Goal: Task Accomplishment & Management: Complete application form

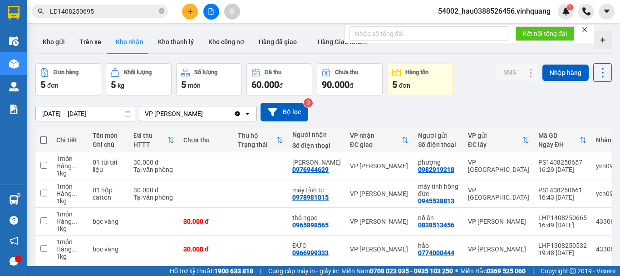
scroll to position [66, 0]
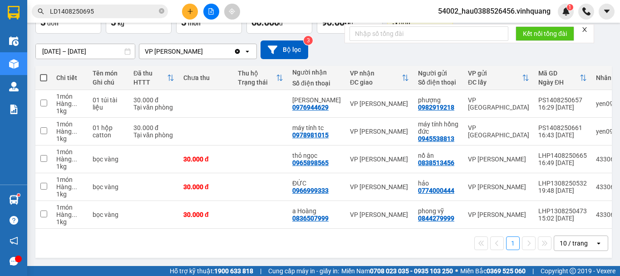
click at [188, 12] on icon "plus" at bounding box center [190, 11] width 6 height 6
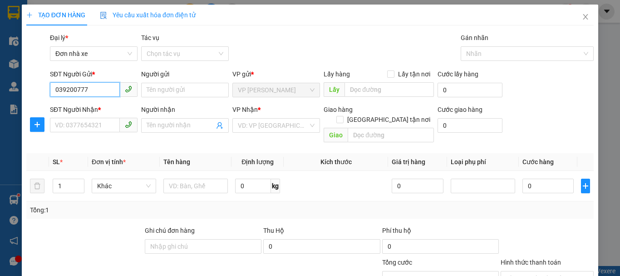
type input "0392007777"
click at [97, 112] on div "0392007777 - [PERSON_NAME]" at bounding box center [99, 108] width 89 height 10
type input "huyền"
type input "0914721990"
type input "vũ"
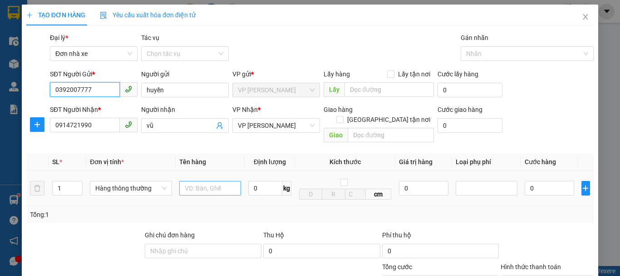
type input "0392007777"
click at [207, 181] on input "text" at bounding box center [210, 188] width 62 height 15
type input "thùng catoong"
click at [249, 181] on input "0" at bounding box center [265, 188] width 34 height 15
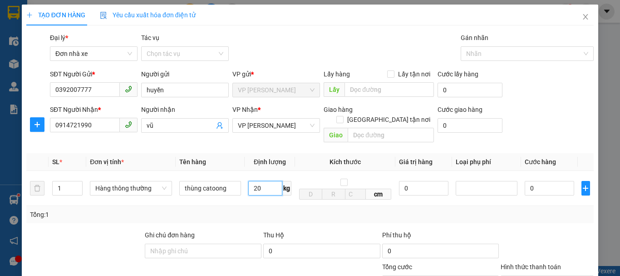
type input "20"
click at [285, 209] on div "Tổng: 1" at bounding box center [310, 214] width 560 height 10
type input "50.000"
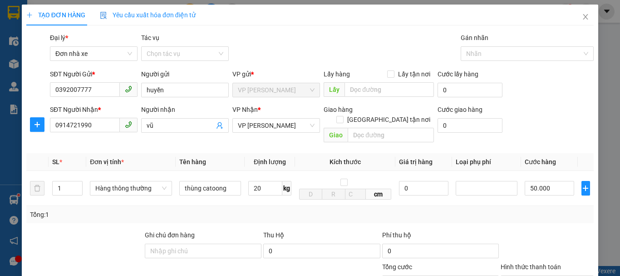
scroll to position [130, 0]
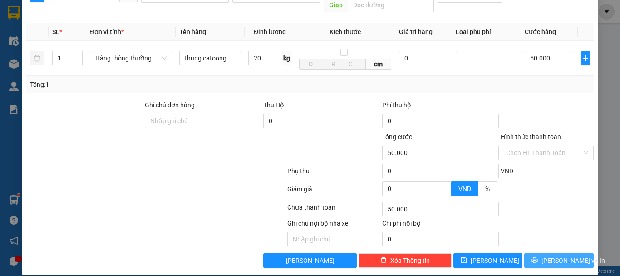
click at [553, 255] on span "[PERSON_NAME] và In" at bounding box center [573, 260] width 64 height 10
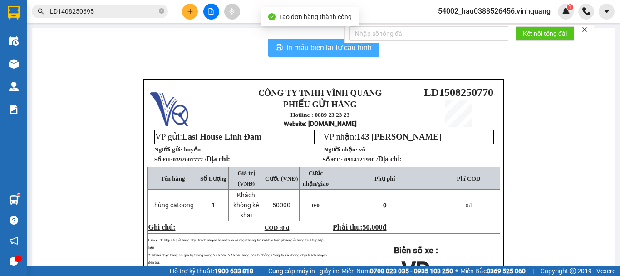
click at [306, 46] on span "In mẫu biên lai tự cấu hình" at bounding box center [328, 47] width 85 height 11
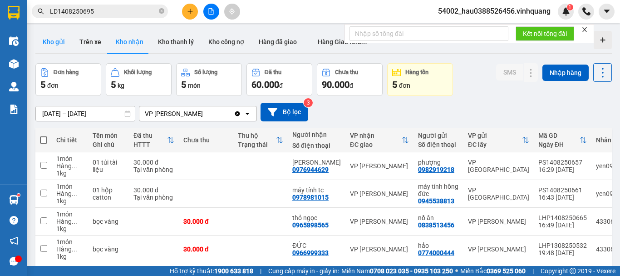
click at [47, 41] on button "Kho gửi" at bounding box center [53, 42] width 37 height 22
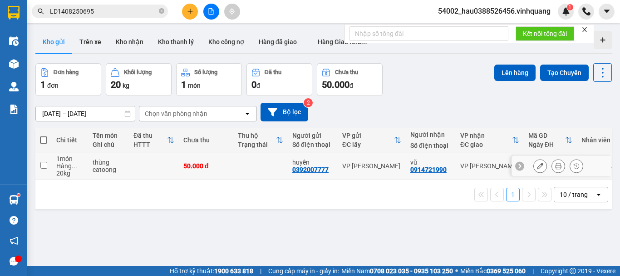
click at [46, 166] on input "checkbox" at bounding box center [43, 165] width 7 height 7
checkbox input "true"
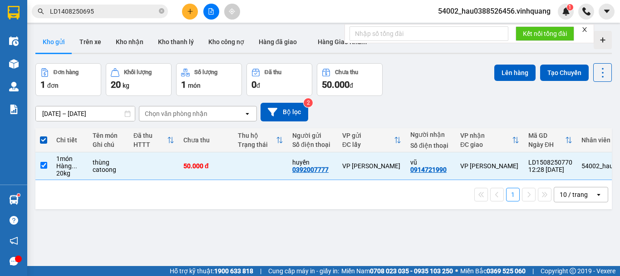
click at [509, 63] on div "ver 1.8.138 Kho gửi Trên xe Kho nhận Kho thanh lý Kho công nợ Hàng đã giao Hàng…" at bounding box center [324, 165] width 584 height 276
click at [510, 70] on button "Lên hàng" at bounding box center [514, 72] width 41 height 16
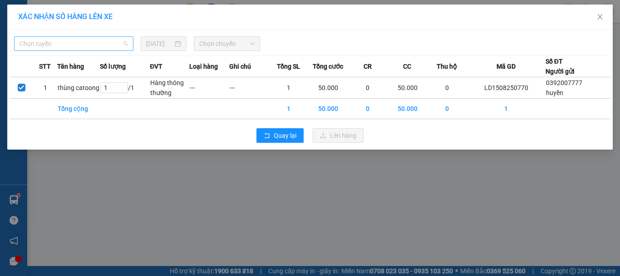
drag, startPoint x: 96, startPoint y: 36, endPoint x: 89, endPoint y: 48, distance: 13.7
click at [95, 37] on div "Chọn tuyến" at bounding box center [73, 43] width 119 height 15
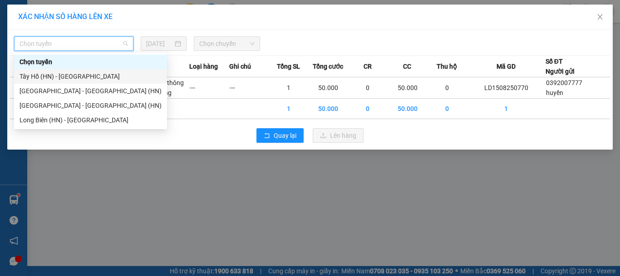
click at [70, 78] on div "Tây Hồ (HN) - [GEOGRAPHIC_DATA]" at bounding box center [91, 76] width 142 height 10
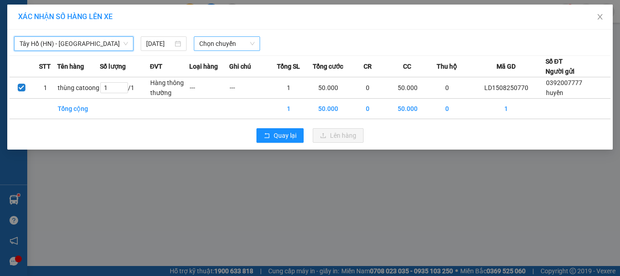
click at [229, 49] on span "Chọn chuyến" at bounding box center [227, 44] width 56 height 14
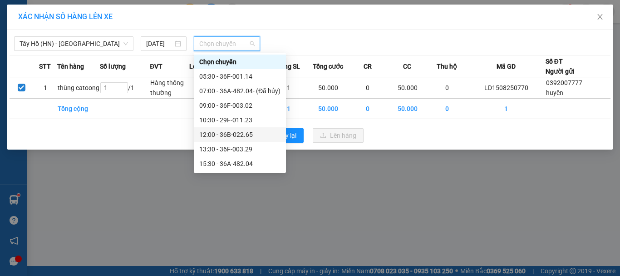
click at [247, 133] on div "12:00 - 36B-022.65" at bounding box center [239, 134] width 81 height 10
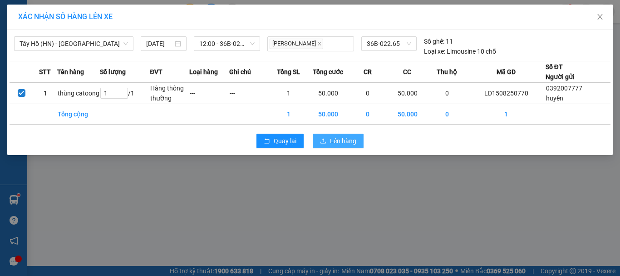
click at [329, 142] on button "Lên hàng" at bounding box center [338, 140] width 51 height 15
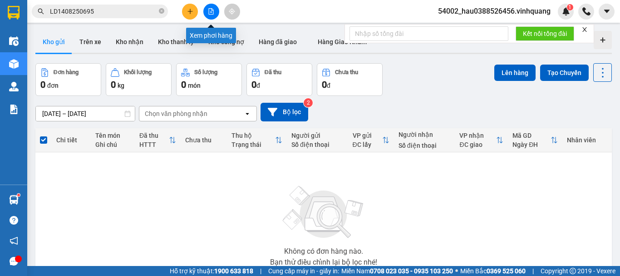
click at [212, 6] on button at bounding box center [211, 12] width 16 height 16
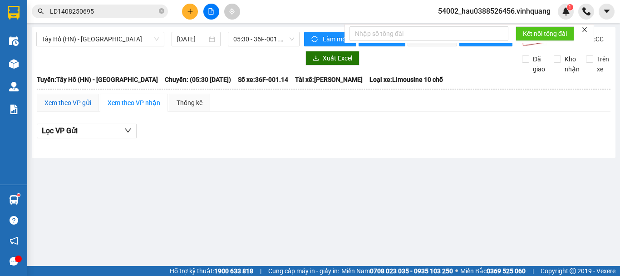
click at [57, 108] on div "Xem theo VP gửi" at bounding box center [67, 103] width 47 height 10
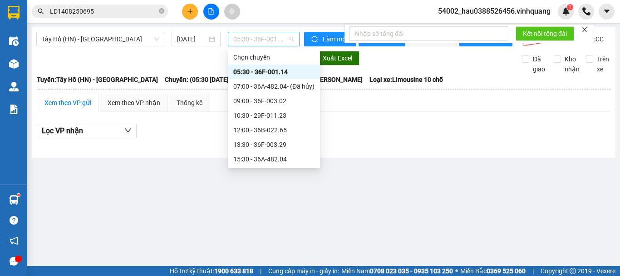
click at [241, 37] on span "05:30 - 36F-001.14" at bounding box center [263, 39] width 61 height 14
click at [268, 123] on div "12:00 - 36B-022.65" at bounding box center [274, 130] width 92 height 15
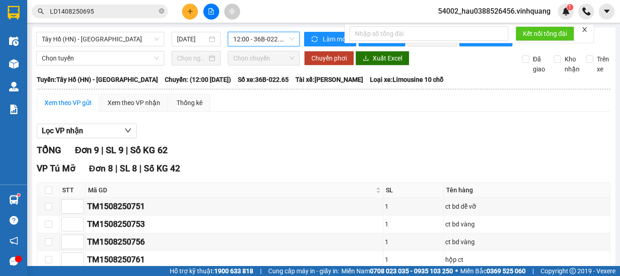
scroll to position [214, 0]
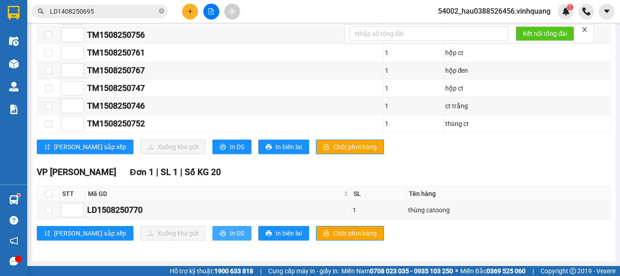
click at [220, 235] on icon "printer" at bounding box center [223, 233] width 6 height 6
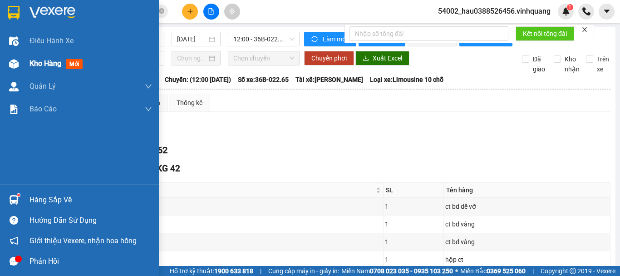
click at [45, 64] on span "Kho hàng" at bounding box center [46, 63] width 32 height 9
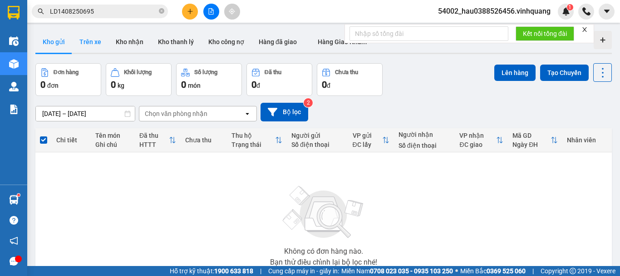
click at [100, 41] on button "Trên xe" at bounding box center [90, 42] width 36 height 22
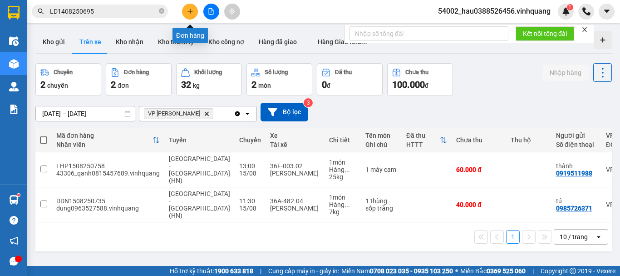
click at [192, 12] on icon "plus" at bounding box center [190, 11] width 6 height 6
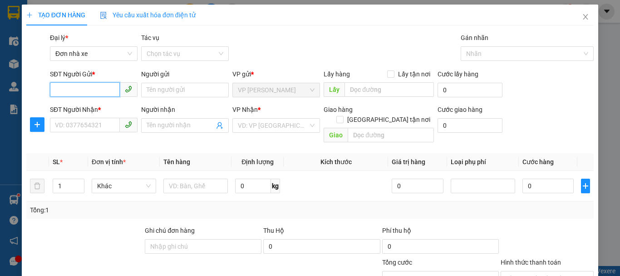
click at [93, 90] on input "SĐT Người Gửi *" at bounding box center [85, 89] width 70 height 15
type input "0386201222"
click at [77, 113] on div "0386201222 - huân" at bounding box center [92, 108] width 87 height 15
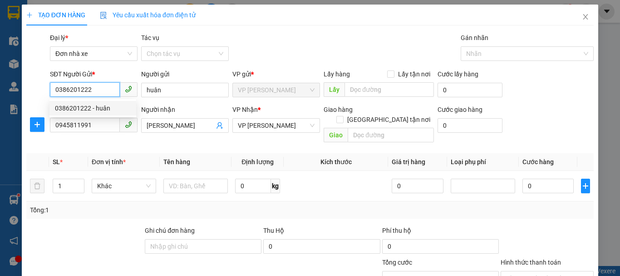
type input "huân"
type input "0945811991"
type input "[PERSON_NAME]"
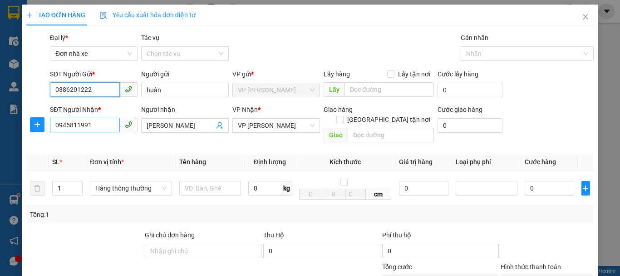
type input "0386201222"
click at [111, 129] on input "0945811991" at bounding box center [85, 125] width 70 height 15
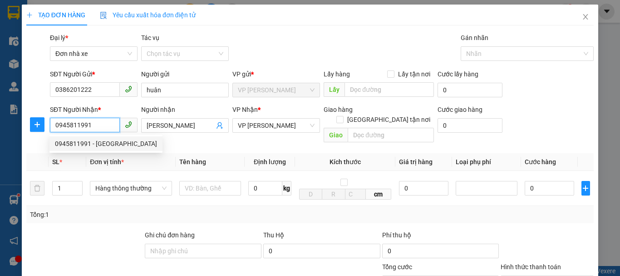
drag, startPoint x: 111, startPoint y: 128, endPoint x: 58, endPoint y: 130, distance: 53.6
click at [58, 130] on input "0945811991" at bounding box center [85, 125] width 70 height 15
click at [79, 141] on div "0971369999 - [PERSON_NAME]" at bounding box center [99, 143] width 89 height 10
type input "0971369999"
type input "tuấn anh"
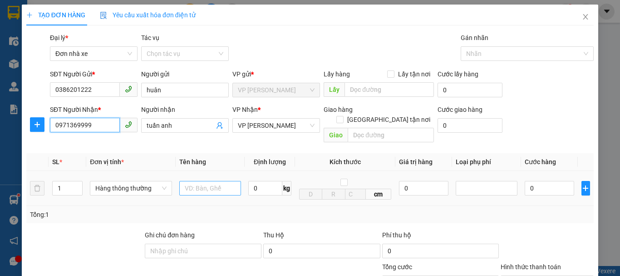
type input "0971369999"
click at [200, 181] on input "text" at bounding box center [210, 188] width 62 height 15
type input "hộp catoong"
click at [265, 181] on input "0" at bounding box center [265, 188] width 34 height 15
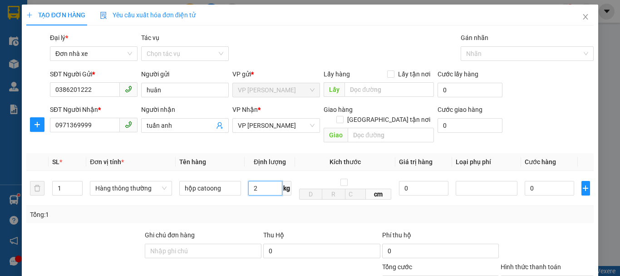
type input "2"
click at [319, 210] on div "Tổng: 1" at bounding box center [309, 214] width 567 height 17
type input "30.000"
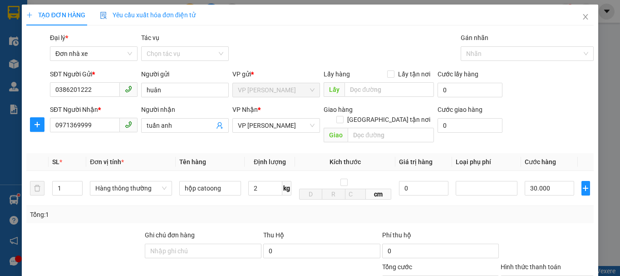
scroll to position [130, 0]
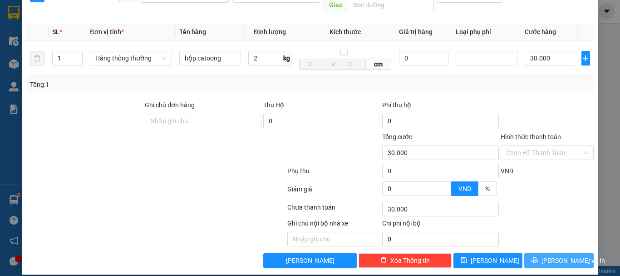
click at [538, 256] on icon "printer" at bounding box center [534, 259] width 6 height 6
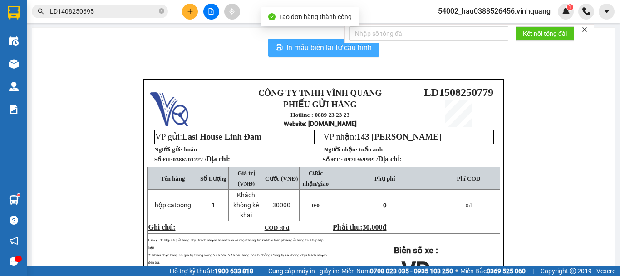
click at [318, 50] on span "In mẫu biên lai tự cấu hình" at bounding box center [328, 47] width 85 height 11
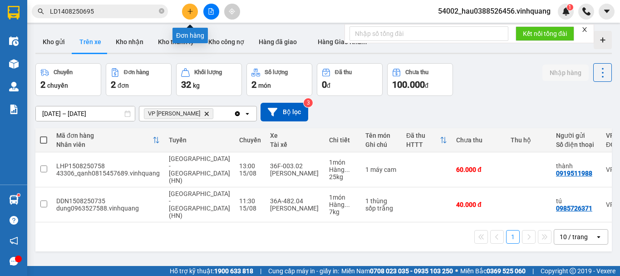
click at [189, 10] on icon "plus" at bounding box center [190, 11] width 6 height 6
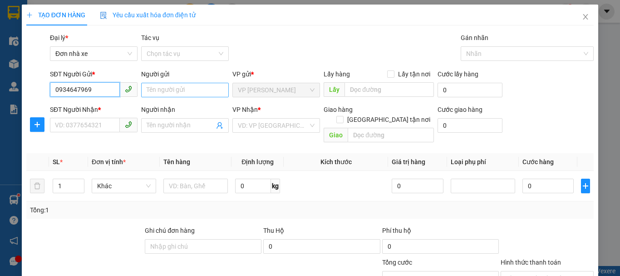
type input "0934647969"
click at [178, 90] on input "Người gửi" at bounding box center [185, 90] width 88 height 15
type input "anh tráng"
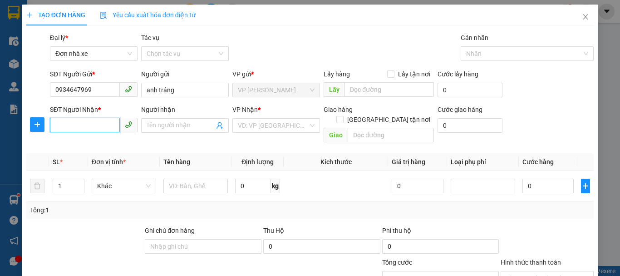
click at [77, 122] on input "SĐT Người Nhận *" at bounding box center [85, 125] width 70 height 15
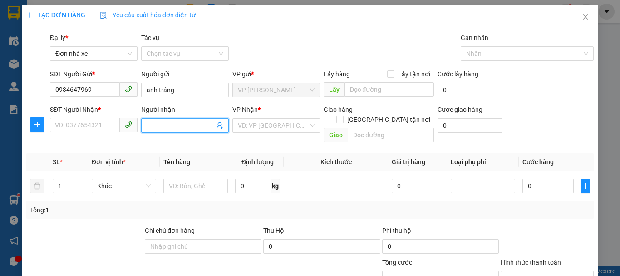
click at [155, 124] on input "Người nhận" at bounding box center [181, 125] width 68 height 10
type input "bố cát"
click at [112, 125] on input "SĐT Người Nhận *" at bounding box center [85, 125] width 70 height 15
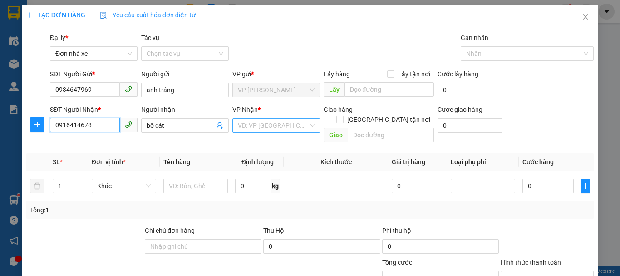
type input "0916414678"
click at [245, 122] on input "search" at bounding box center [273, 125] width 70 height 14
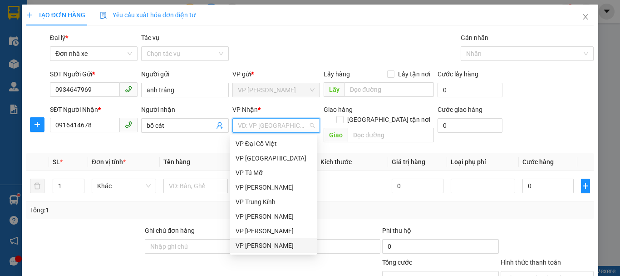
click at [270, 247] on div "VP [PERSON_NAME]" at bounding box center [274, 245] width 76 height 10
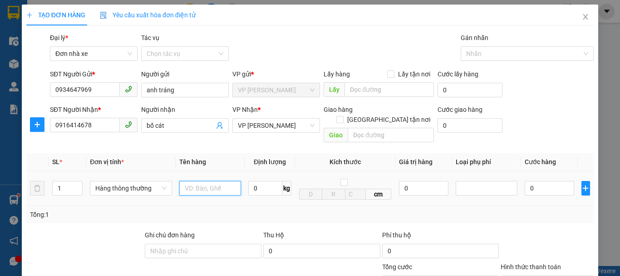
click at [208, 181] on input "text" at bounding box center [210, 188] width 62 height 15
type input "hộp đen"
click at [263, 181] on input "0" at bounding box center [265, 188] width 34 height 15
type input "2"
drag, startPoint x: 258, startPoint y: 210, endPoint x: 597, endPoint y: 187, distance: 340.3
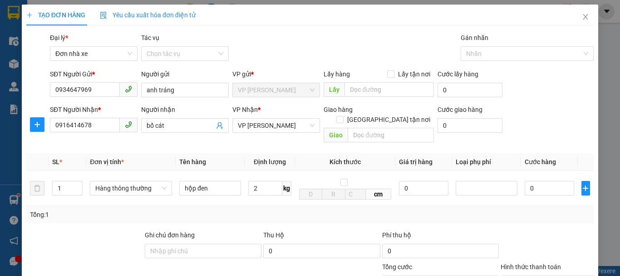
click at [258, 211] on div "Tổng: 1" at bounding box center [309, 214] width 567 height 17
type input "30.000"
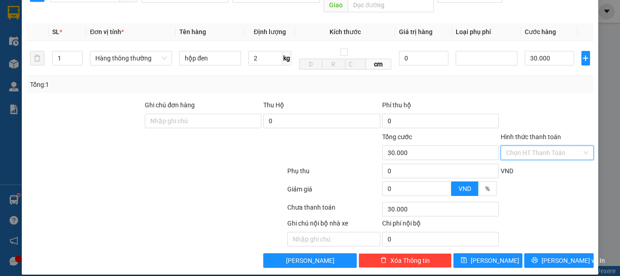
click at [548, 147] on input "Hình thức thanh toán" at bounding box center [544, 153] width 76 height 14
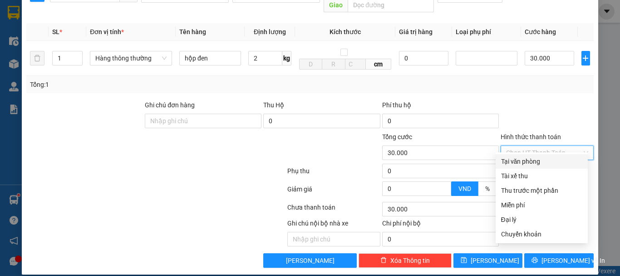
click at [545, 164] on div "Tại văn phòng" at bounding box center [541, 161] width 81 height 10
type input "0"
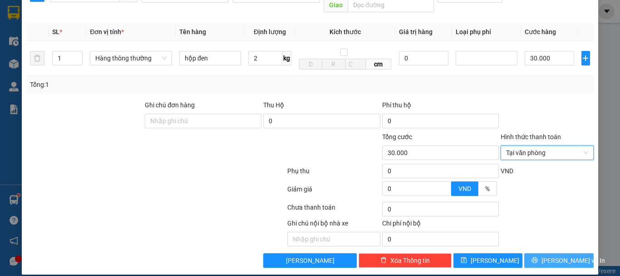
click at [557, 255] on span "[PERSON_NAME] và In" at bounding box center [573, 260] width 64 height 10
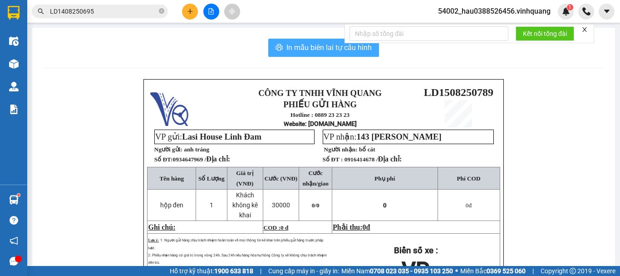
click at [301, 49] on span "In mẫu biên lai tự cấu hình" at bounding box center [328, 47] width 85 height 11
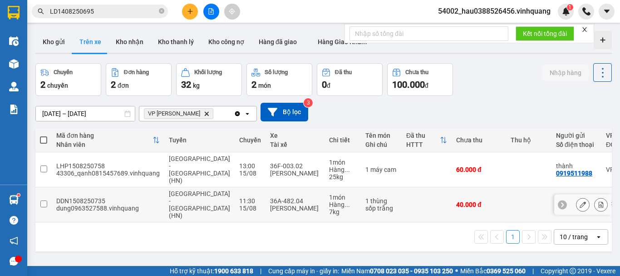
click at [44, 200] on input "checkbox" at bounding box center [43, 203] width 7 height 7
checkbox input "true"
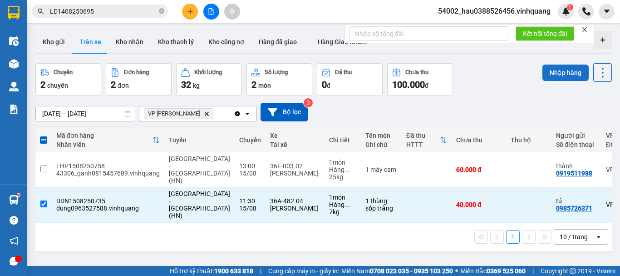
click at [554, 69] on button "Nhập hàng" at bounding box center [565, 72] width 46 height 16
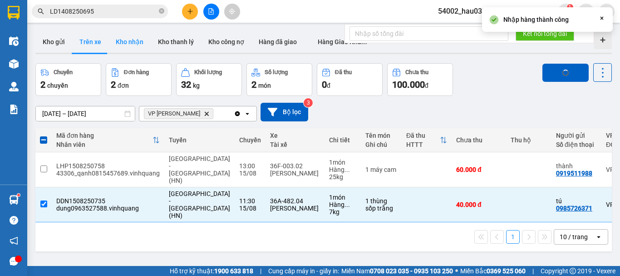
click at [133, 43] on button "Kho nhận" at bounding box center [129, 42] width 42 height 22
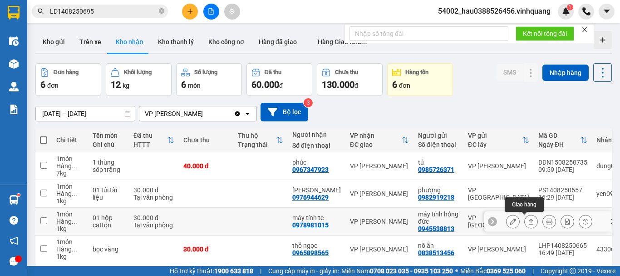
click at [528, 221] on icon at bounding box center [531, 221] width 6 height 6
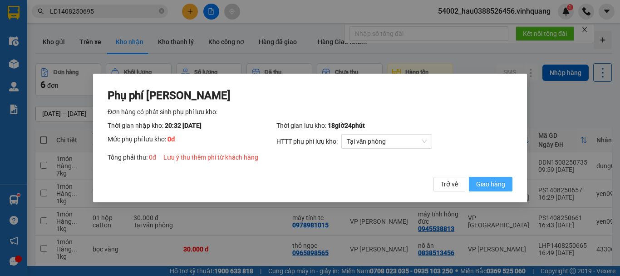
click at [492, 187] on span "Giao hàng" at bounding box center [490, 184] width 29 height 10
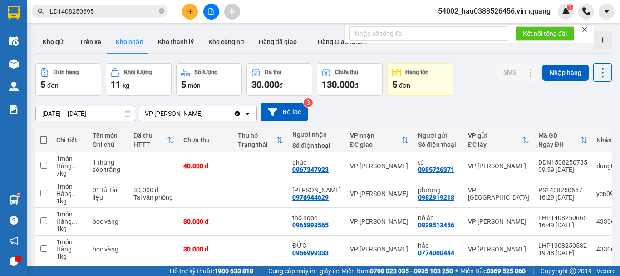
click at [140, 25] on main "ver 1.8.138 Kho gửi Trên xe Kho nhận Kho thanh lý Kho công nợ Hàng đã giao Hàng…" at bounding box center [310, 133] width 620 height 266
drag, startPoint x: 49, startPoint y: 44, endPoint x: 44, endPoint y: 44, distance: 4.6
click at [48, 44] on button "Kho gửi" at bounding box center [53, 42] width 37 height 22
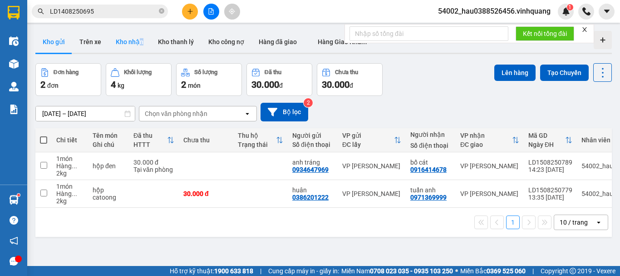
click at [131, 41] on button "Kho nhận" at bounding box center [129, 42] width 42 height 22
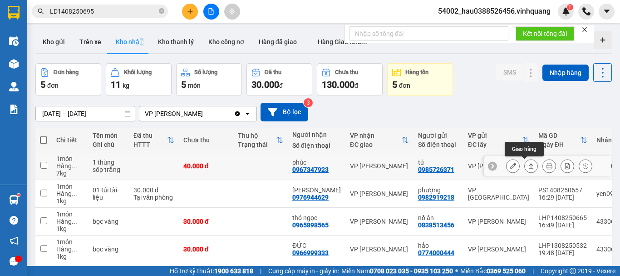
click at [528, 163] on icon at bounding box center [531, 165] width 6 height 6
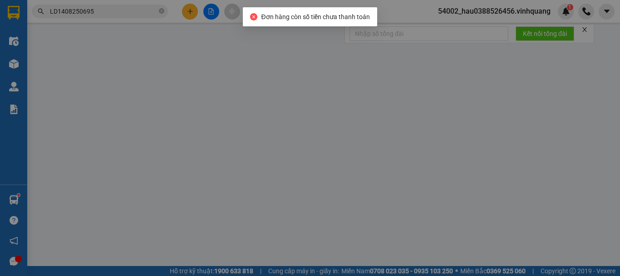
type input "0985726371"
type input "tú"
type input "0967347923"
type input "phúc"
type input "40.000"
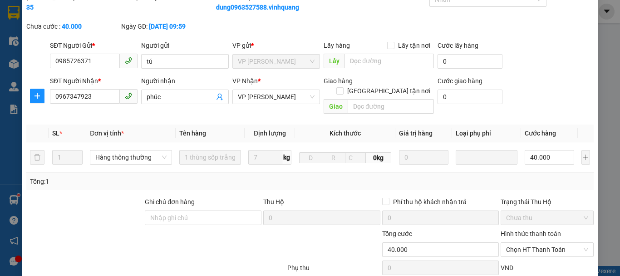
scroll to position [55, 0]
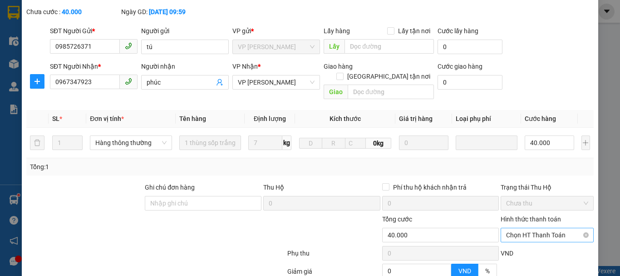
click at [529, 228] on span "Chọn HT Thanh Toán" at bounding box center [547, 235] width 82 height 14
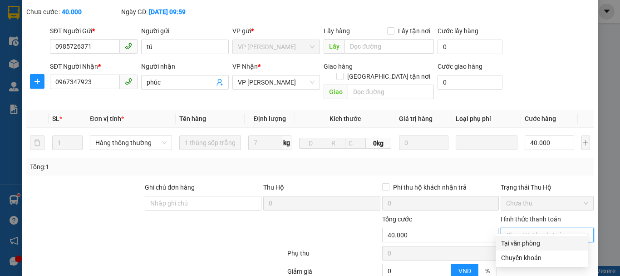
click at [521, 241] on div "Tại văn phòng" at bounding box center [541, 243] width 81 height 10
type input "0"
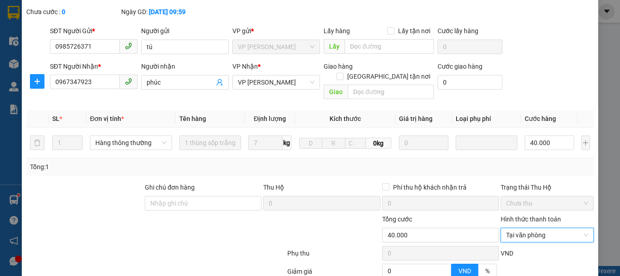
scroll to position [137, 0]
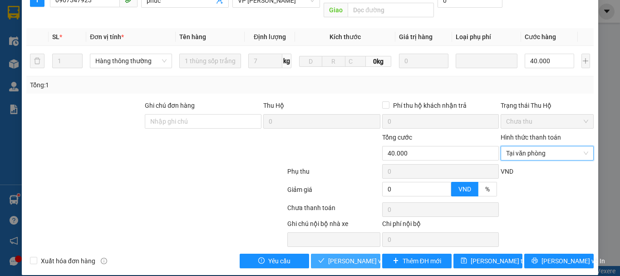
click at [350, 256] on span "[PERSON_NAME] và Giao hàng" at bounding box center [371, 261] width 87 height 10
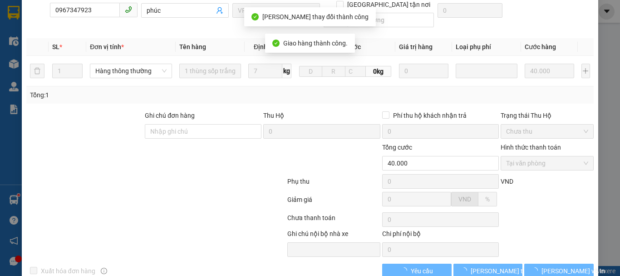
scroll to position [147, 0]
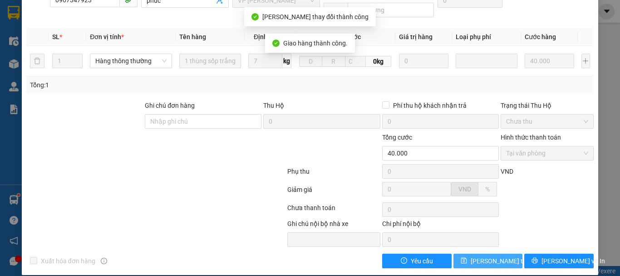
click at [482, 256] on span "[PERSON_NAME] thay đổi" at bounding box center [507, 261] width 73 height 10
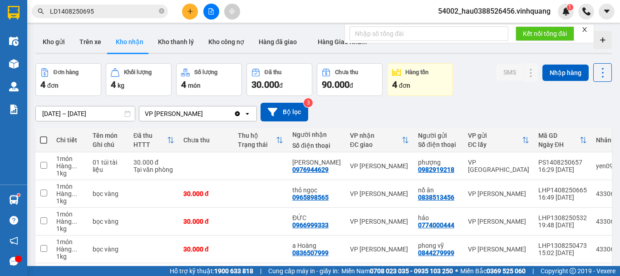
click at [506, 98] on div "[DATE] – [DATE] Press the down arrow key to interact with the calendar and sele…" at bounding box center [323, 112] width 576 height 32
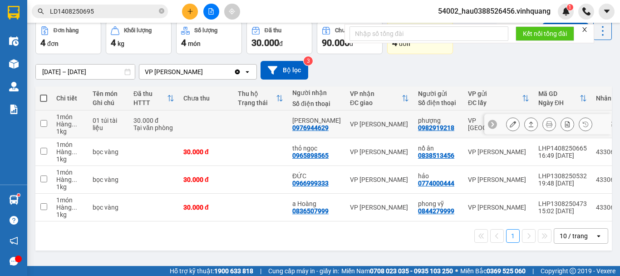
click at [528, 121] on icon at bounding box center [531, 124] width 6 height 6
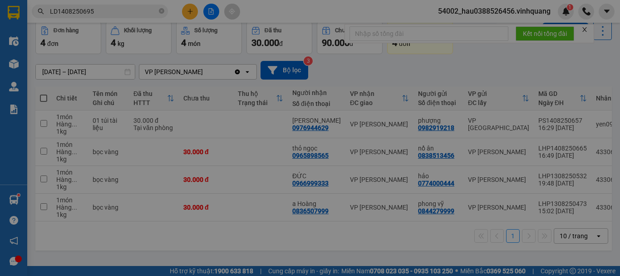
click at [524, 122] on div "Phụ phí [PERSON_NAME] hàng có phát sinh phụ phí lưu kho: Thời gian nhập kho: 20…" at bounding box center [310, 138] width 620 height 276
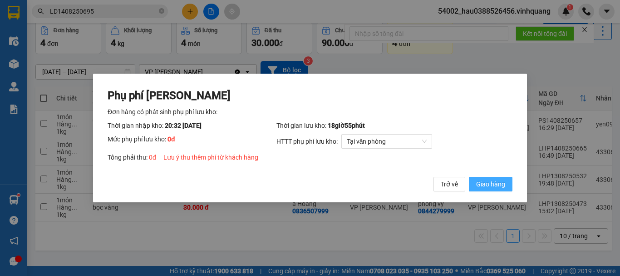
click at [499, 183] on span "Giao hàng" at bounding box center [490, 184] width 29 height 10
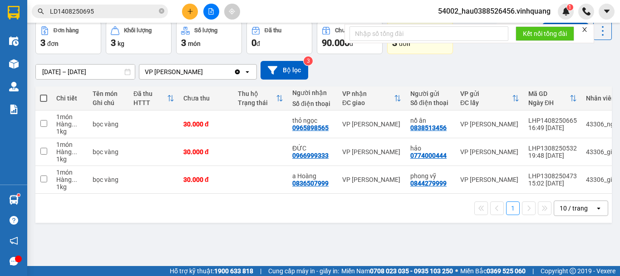
scroll to position [0, 0]
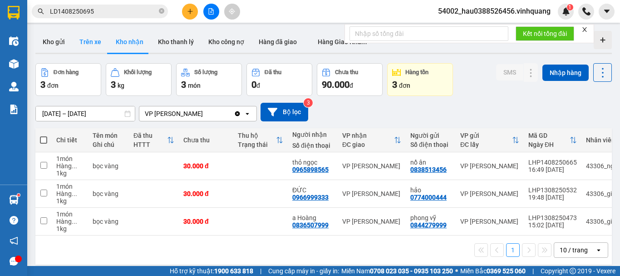
click at [88, 42] on button "Trên xe" at bounding box center [90, 42] width 36 height 22
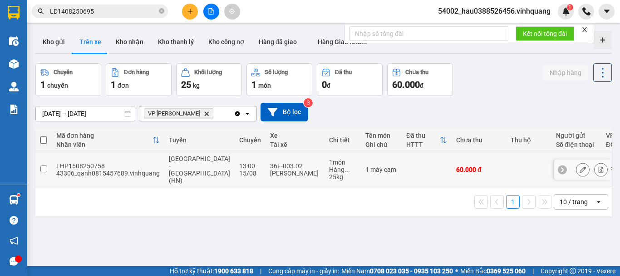
click at [43, 166] on input "checkbox" at bounding box center [43, 168] width 7 height 7
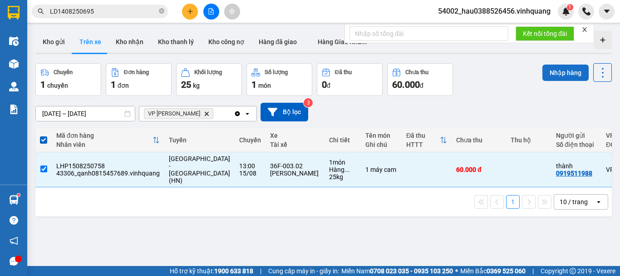
click at [557, 72] on button "Nhập hàng" at bounding box center [565, 72] width 46 height 16
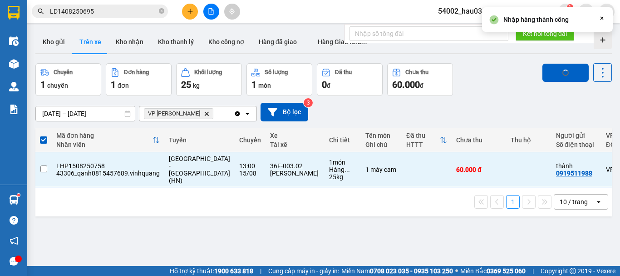
checkbox input "false"
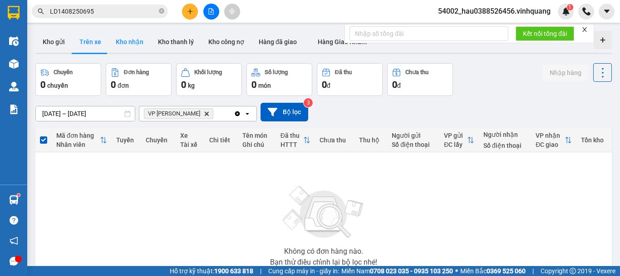
click at [133, 44] on button "Kho nhận" at bounding box center [129, 42] width 42 height 22
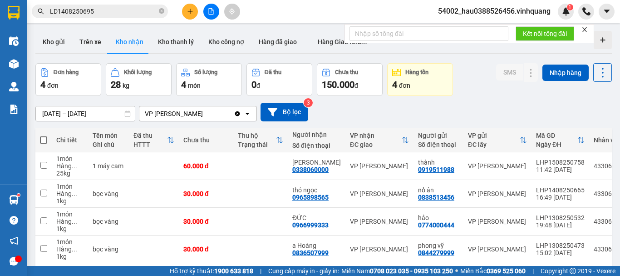
click at [496, 89] on div "SMS Nhập hàng" at bounding box center [554, 79] width 116 height 33
